Goal: Task Accomplishment & Management: Use online tool/utility

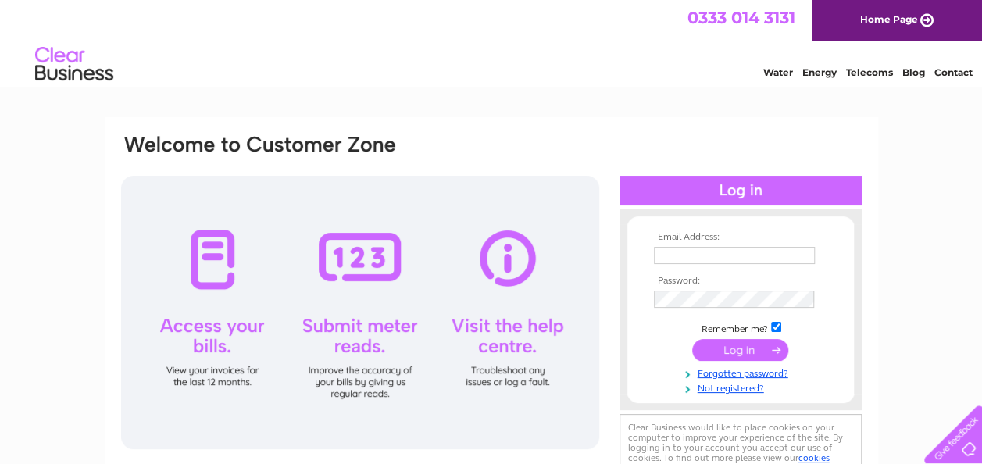
type input "info@kelsoflowers.co.uk"
click at [739, 352] on input "submit" at bounding box center [740, 350] width 96 height 22
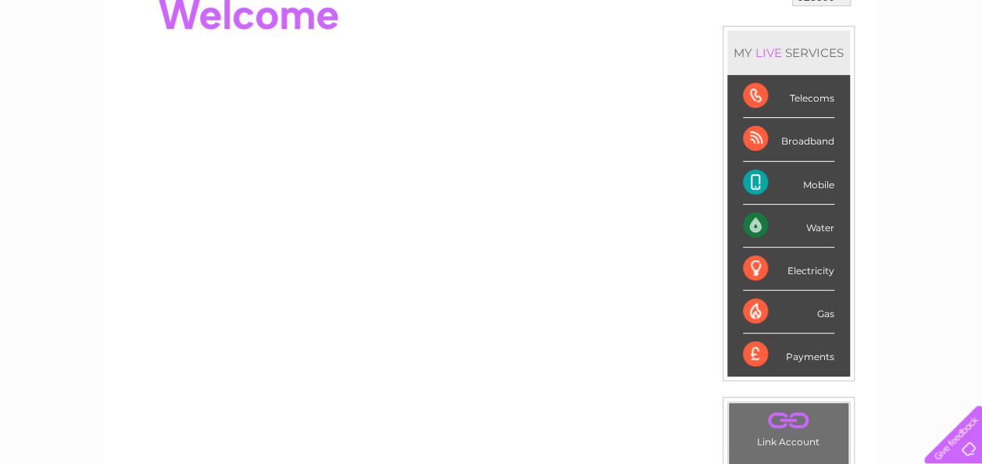
scroll to position [186, 0]
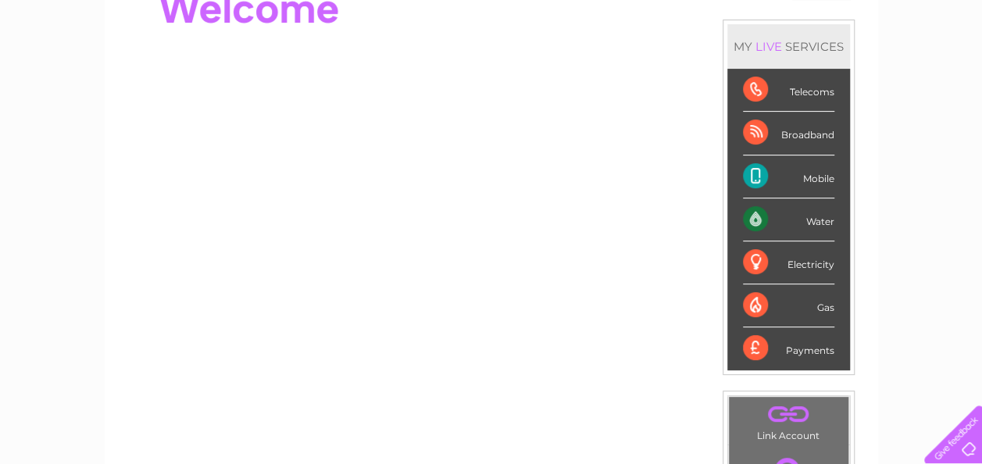
click at [786, 134] on div "Broadband" at bounding box center [788, 133] width 91 height 43
click at [764, 132] on div "Broadband" at bounding box center [788, 133] width 91 height 43
click at [794, 133] on div "Broadband" at bounding box center [788, 133] width 91 height 43
click at [818, 133] on div "Broadband" at bounding box center [788, 133] width 91 height 43
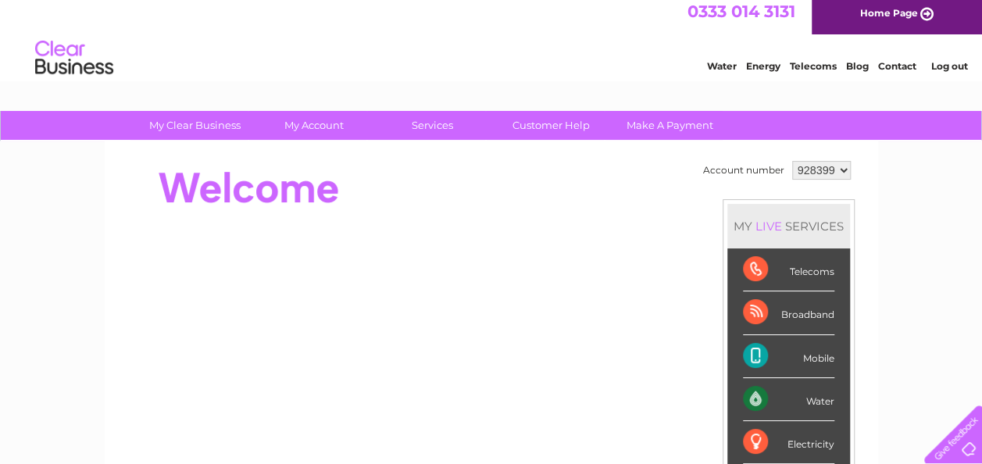
scroll to position [0, 0]
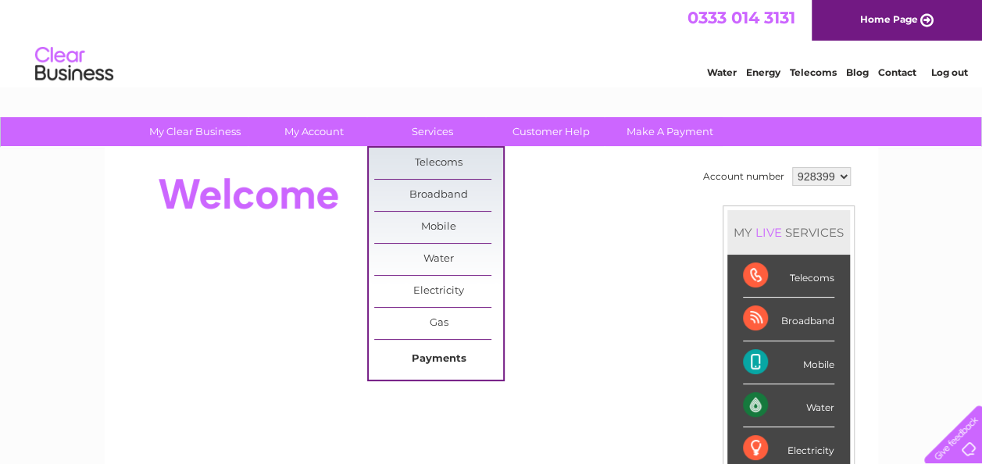
click at [458, 356] on link "Payments" at bounding box center [438, 359] width 129 height 31
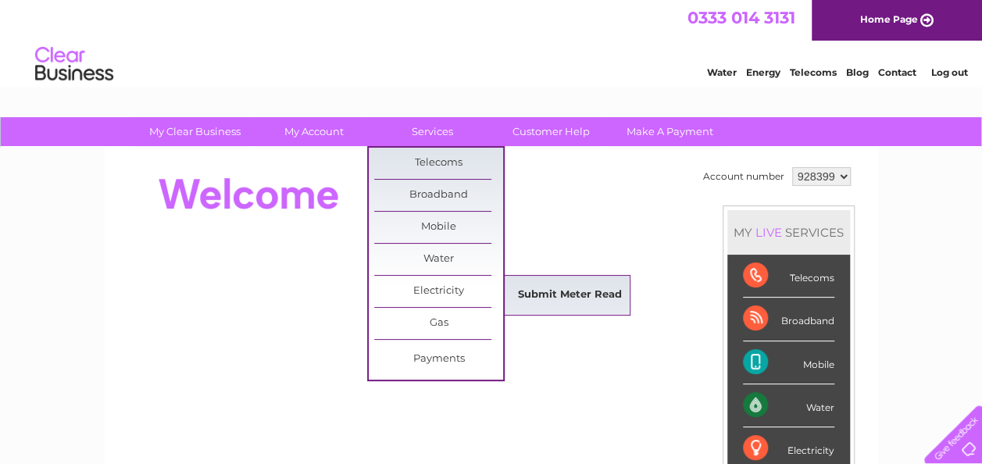
click at [529, 292] on link "Submit Meter Read" at bounding box center [570, 295] width 129 height 31
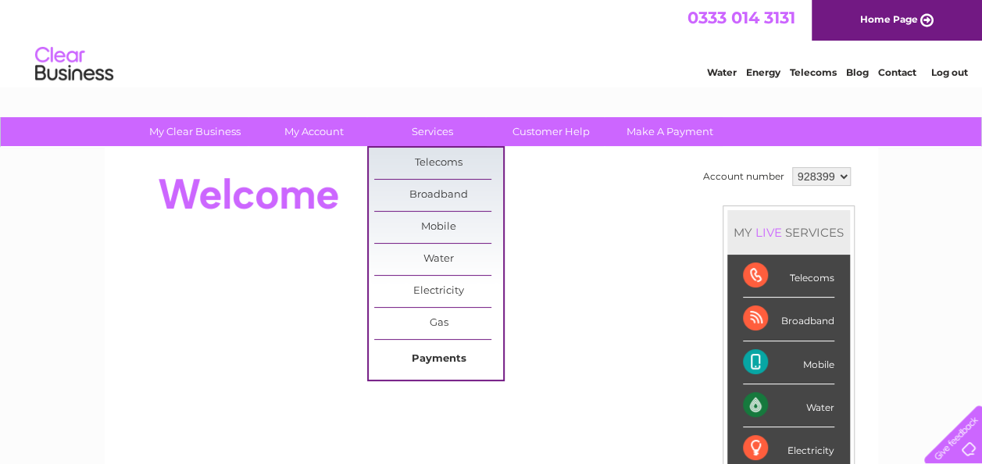
click at [457, 354] on link "Payments" at bounding box center [438, 359] width 129 height 31
